Goal: Communication & Community: Answer question/provide support

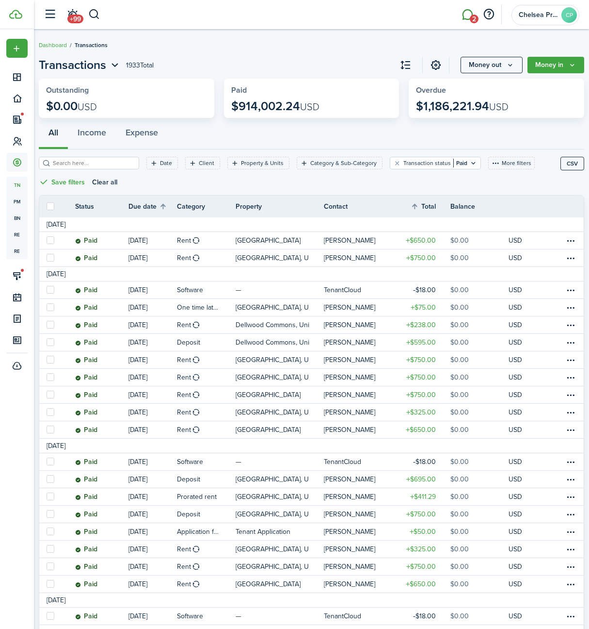
click at [468, 16] on link "2" at bounding box center [467, 14] width 18 height 25
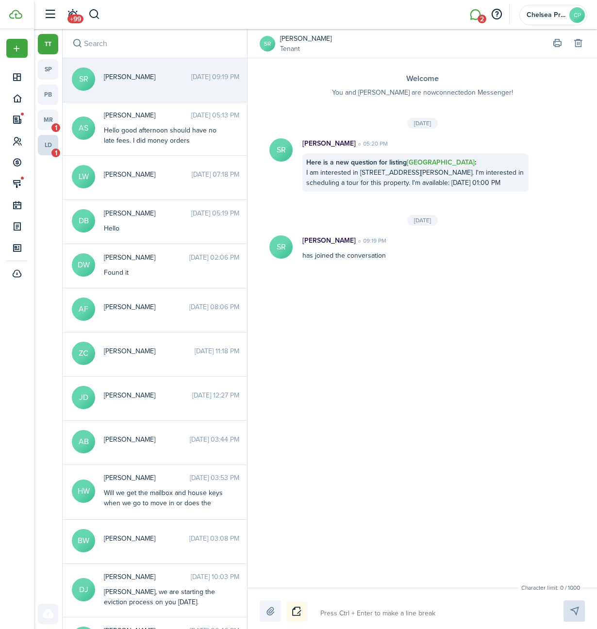
click at [51, 154] on link "ld 1" at bounding box center [48, 145] width 20 height 20
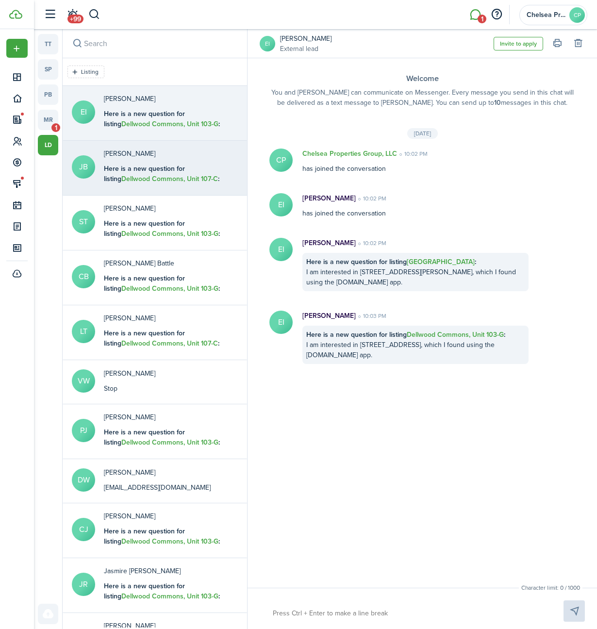
click at [142, 167] on b "Here is a new question for listing Dellwood Commons, Unit 107-C :" at bounding box center [161, 174] width 115 height 20
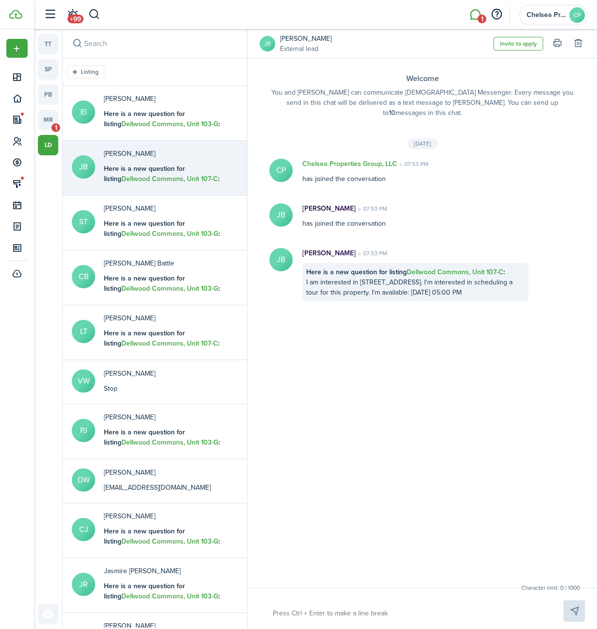
click at [266, 44] on avatar-text "JB" at bounding box center [268, 44] width 16 height 16
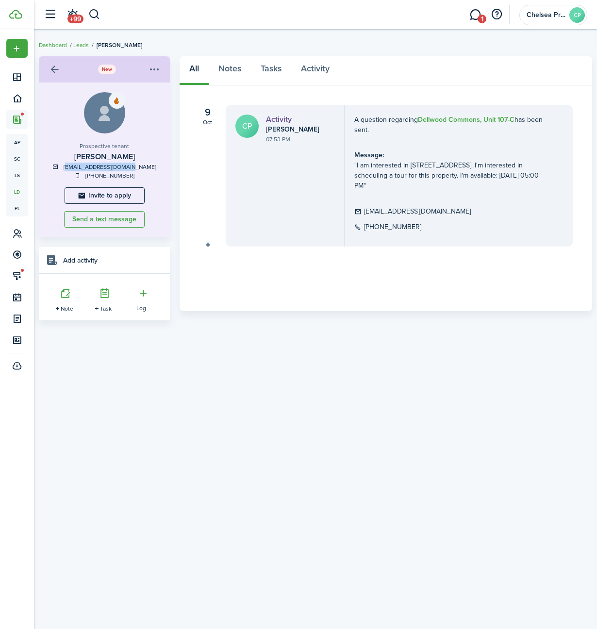
drag, startPoint x: 79, startPoint y: 166, endPoint x: 140, endPoint y: 168, distance: 61.2
click at [140, 168] on div "[EMAIL_ADDRESS][DOMAIN_NAME]" at bounding box center [105, 167] width 112 height 9
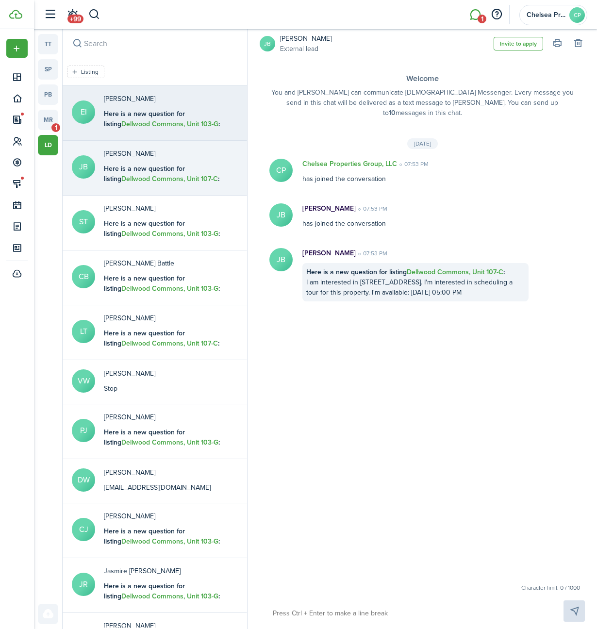
click at [147, 101] on p "[PERSON_NAME]" at bounding box center [164, 99] width 121 height 10
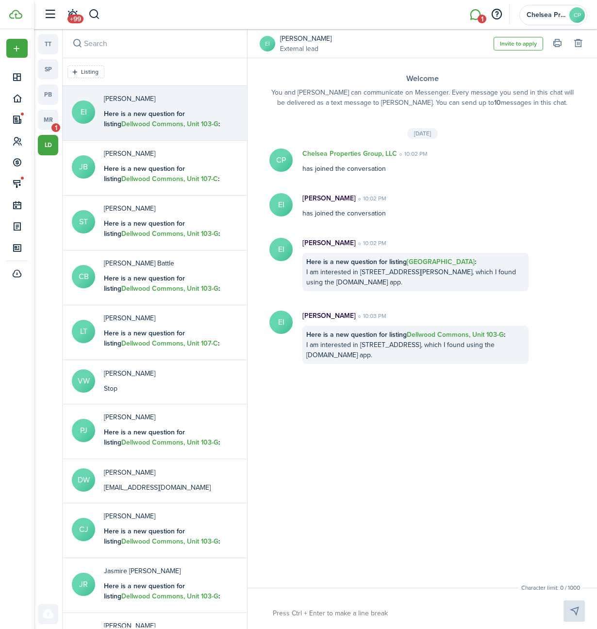
click at [269, 47] on avatar-text "EI" at bounding box center [268, 44] width 16 height 16
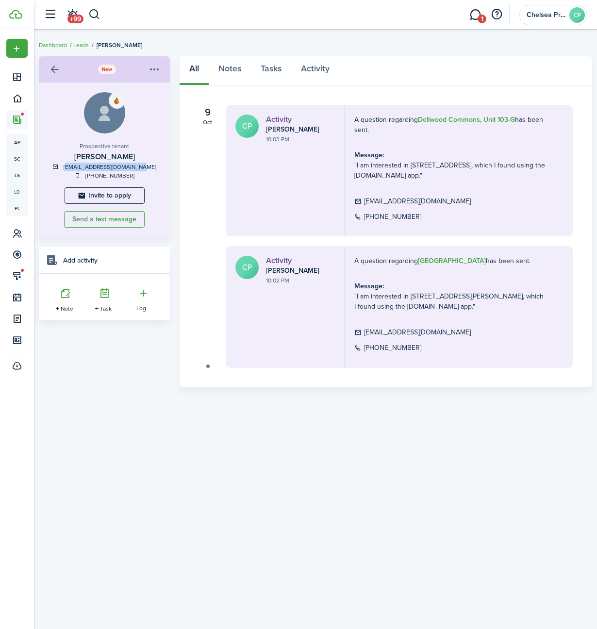
drag, startPoint x: 72, startPoint y: 167, endPoint x: 145, endPoint y: 169, distance: 72.8
click at [145, 169] on div "[EMAIL_ADDRESS][DOMAIN_NAME]" at bounding box center [105, 167] width 112 height 9
